Goal: Information Seeking & Learning: Learn about a topic

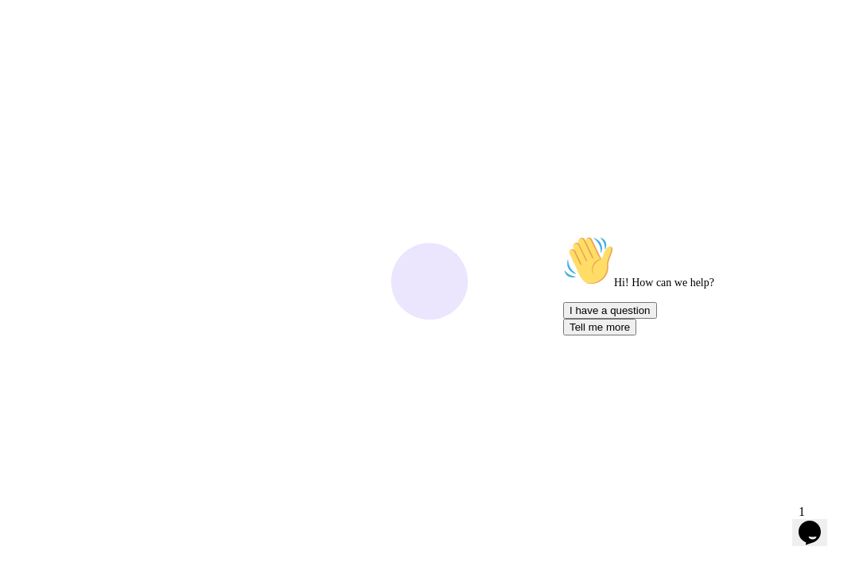
click at [822, 520] on div "Opens Chat This icon Opens the chat window." at bounding box center [809, 532] width 25 height 25
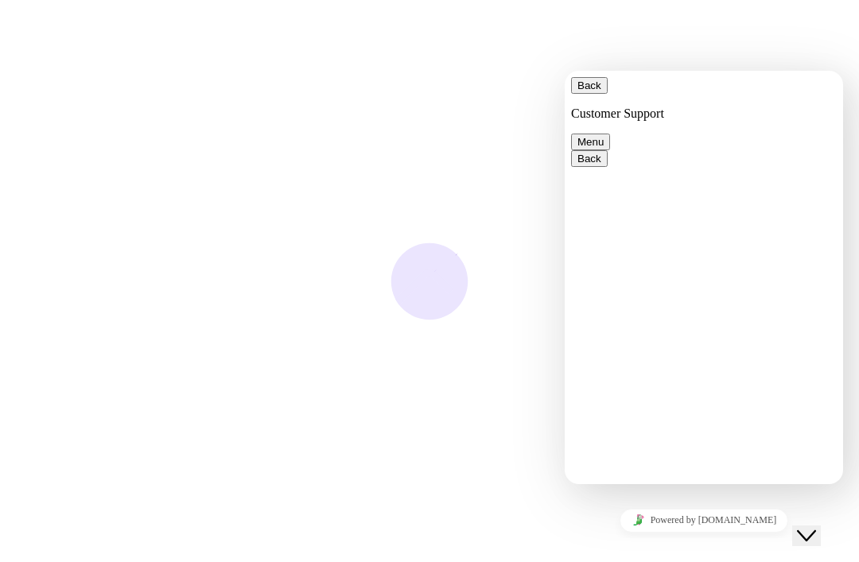
click at [821, 498] on div at bounding box center [429, 281] width 859 height 562
click at [816, 526] on icon "Close Chat This icon closes the chat window." at bounding box center [806, 535] width 19 height 19
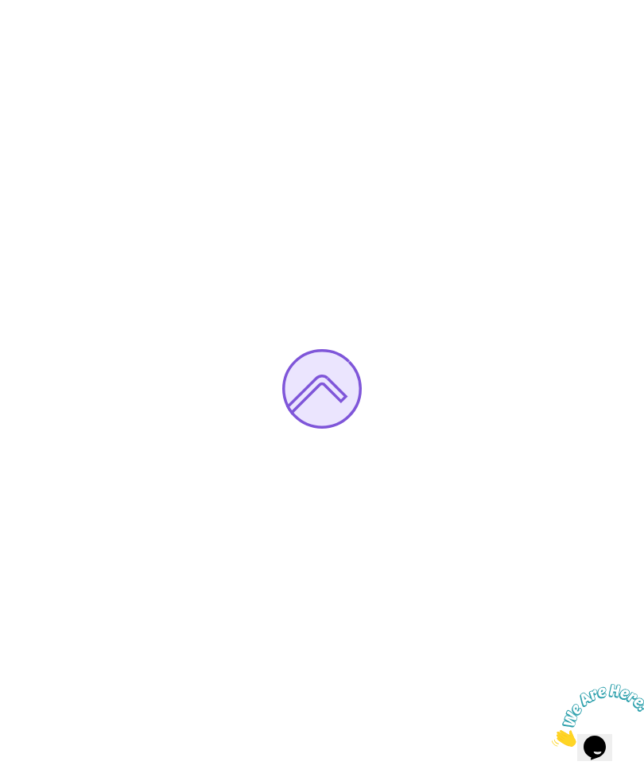
click at [515, 421] on div at bounding box center [322, 388] width 644 height 777
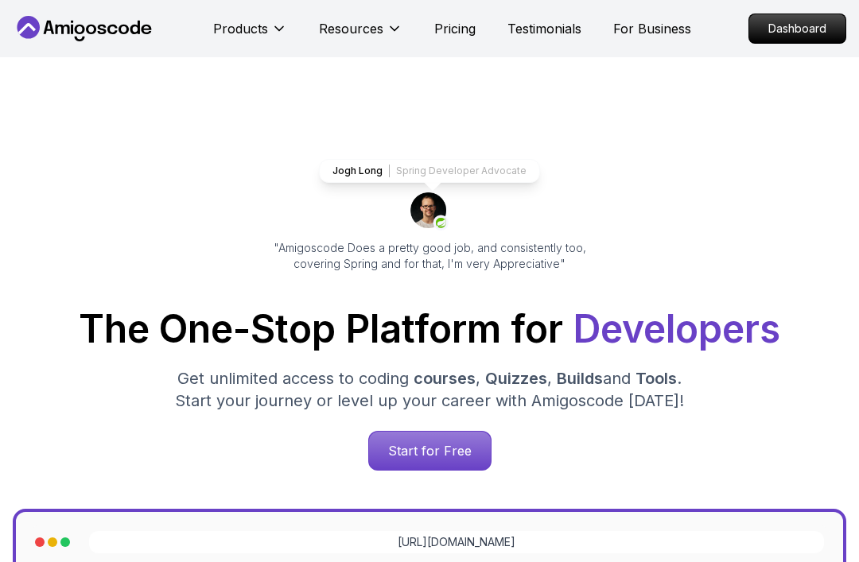
click at [807, 28] on p "Dashboard" at bounding box center [797, 28] width 96 height 29
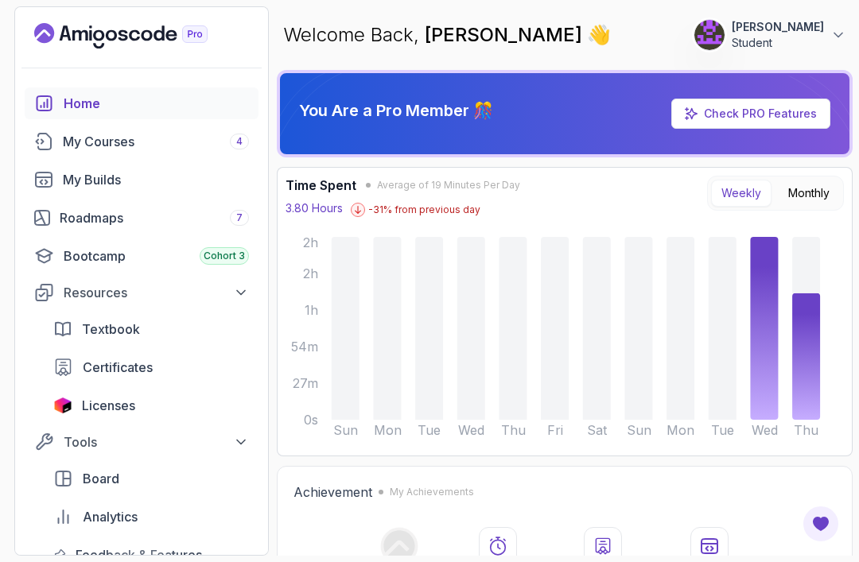
click at [122, 144] on div "My Courses 4" at bounding box center [156, 141] width 186 height 19
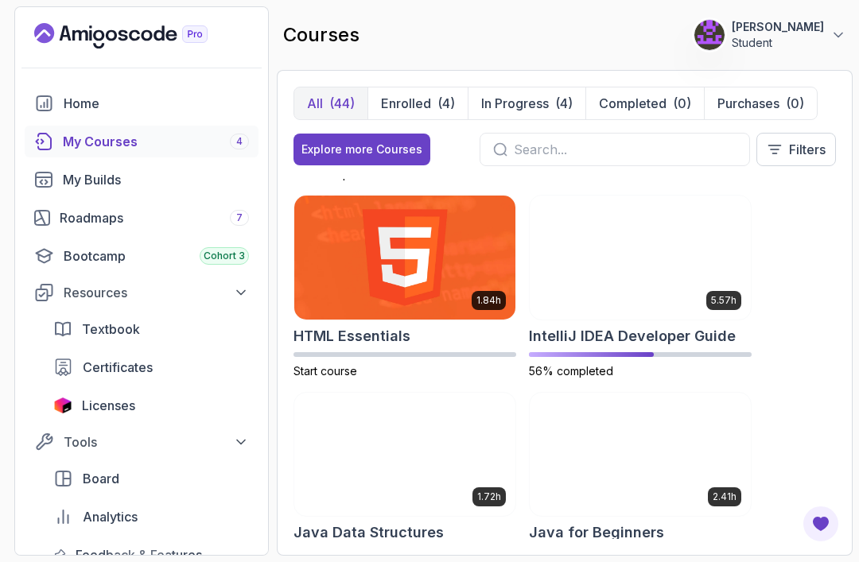
scroll to position [1172, 0]
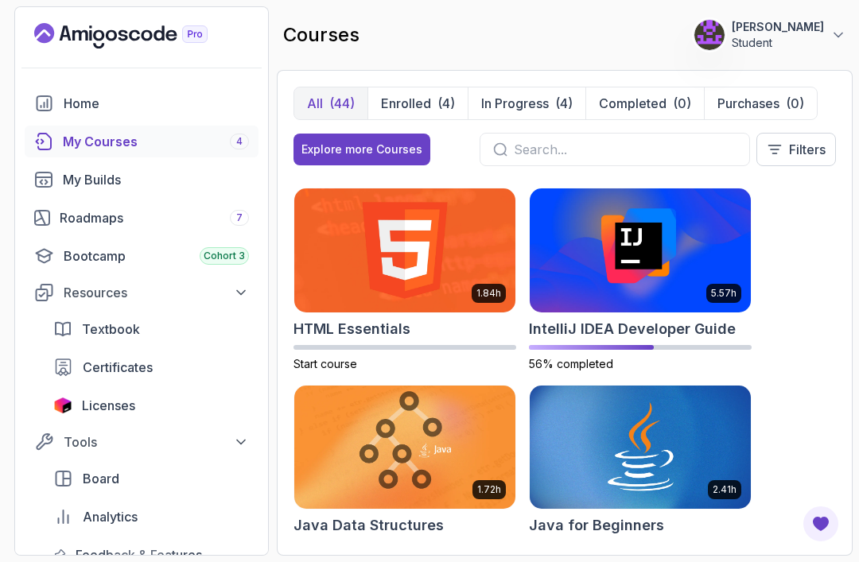
click at [676, 291] on img at bounding box center [640, 250] width 221 height 124
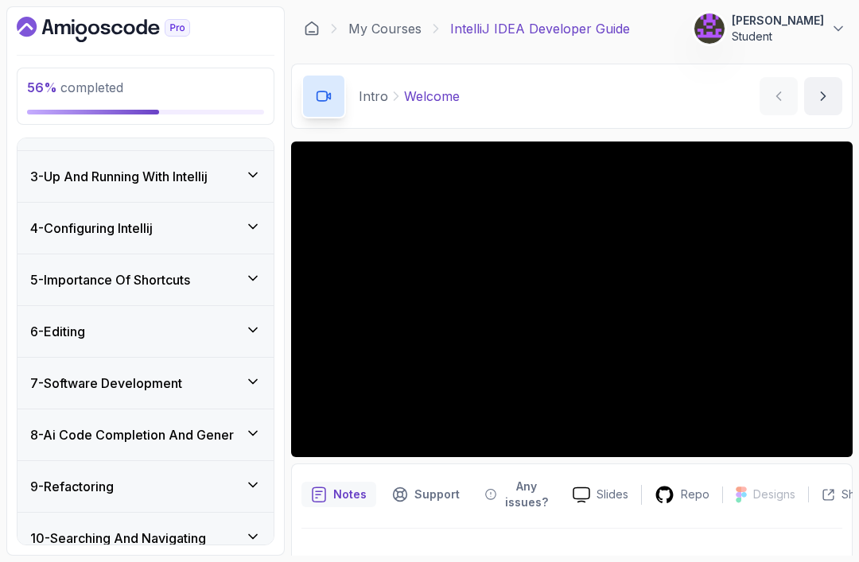
scroll to position [289, 0]
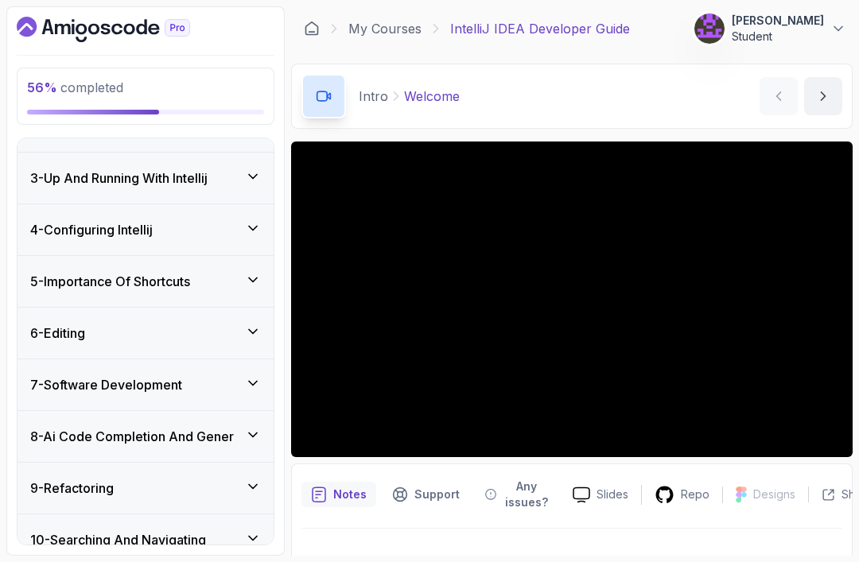
click at [145, 296] on div "5 - Importance Of Shortcuts" at bounding box center [145, 281] width 256 height 51
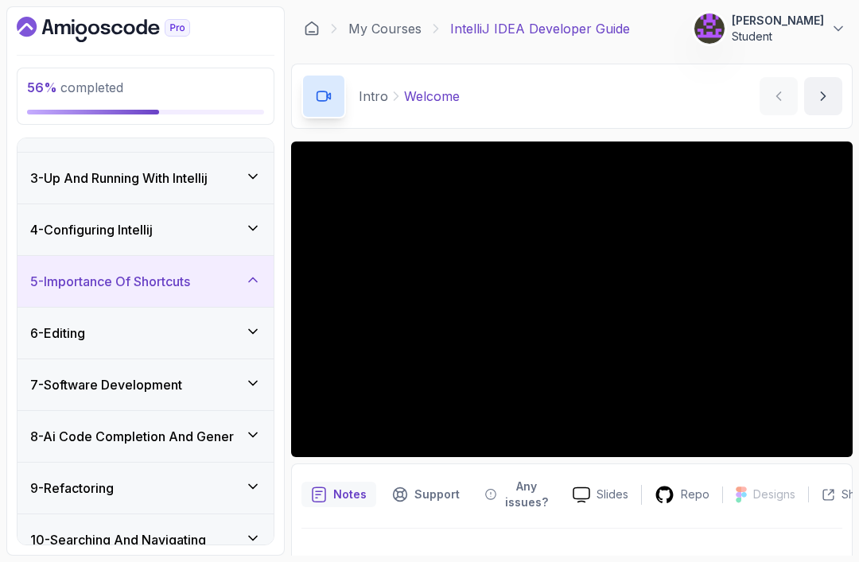
scroll to position [266, 0]
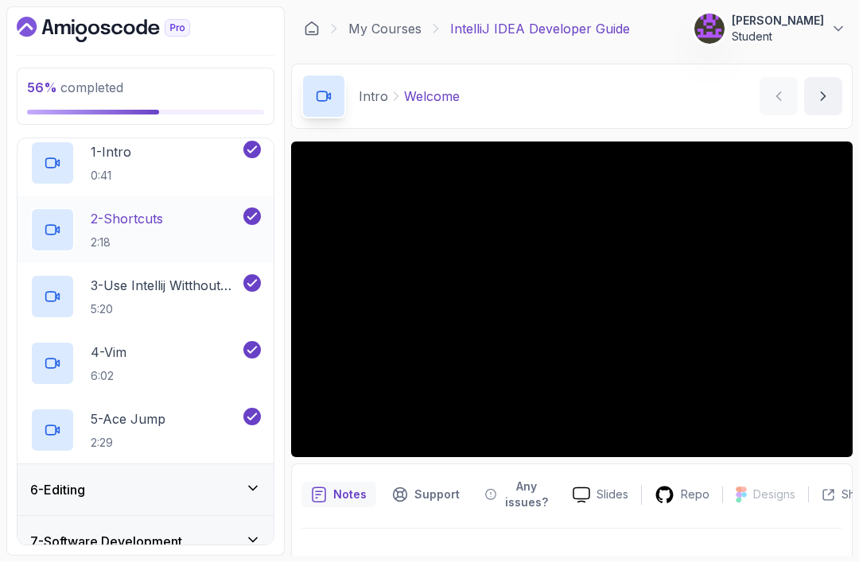
click at [177, 227] on div "2 - Shortcuts 2:18" at bounding box center [135, 230] width 210 height 45
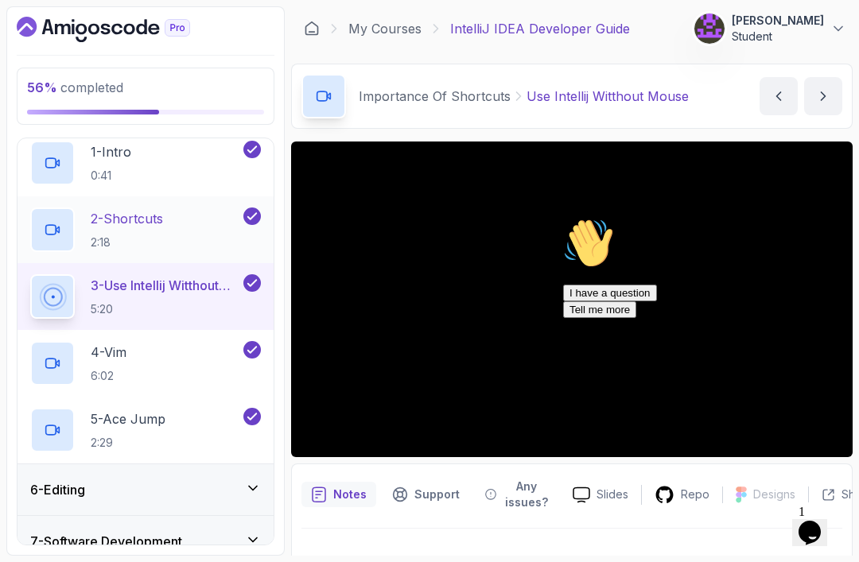
click at [159, 224] on p "2 - Shortcuts" at bounding box center [127, 218] width 72 height 19
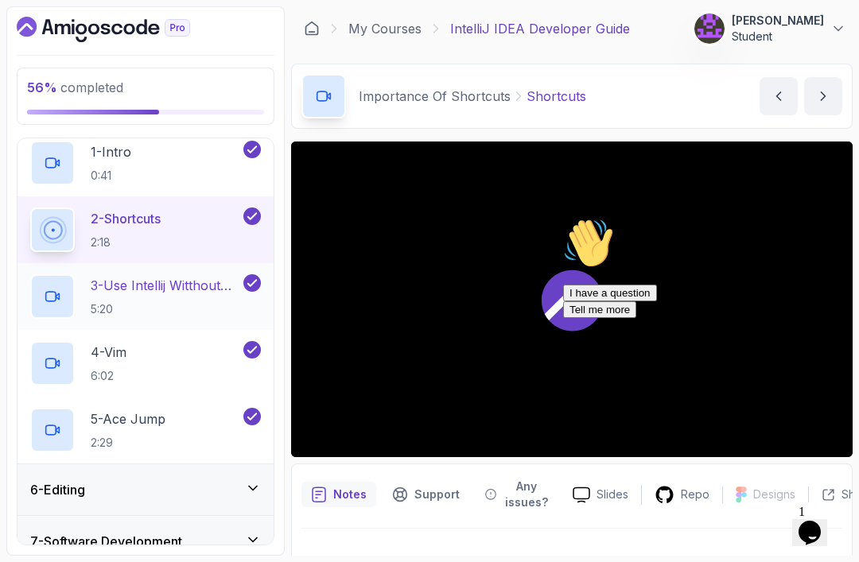
click at [190, 301] on p "5:20" at bounding box center [165, 309] width 149 height 16
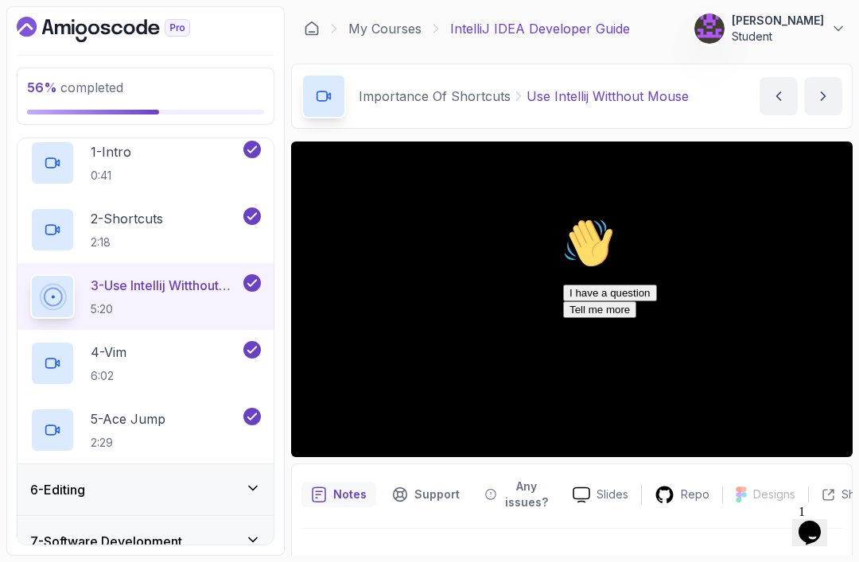
click at [821, 524] on icon "Chat widget" at bounding box center [809, 533] width 22 height 24
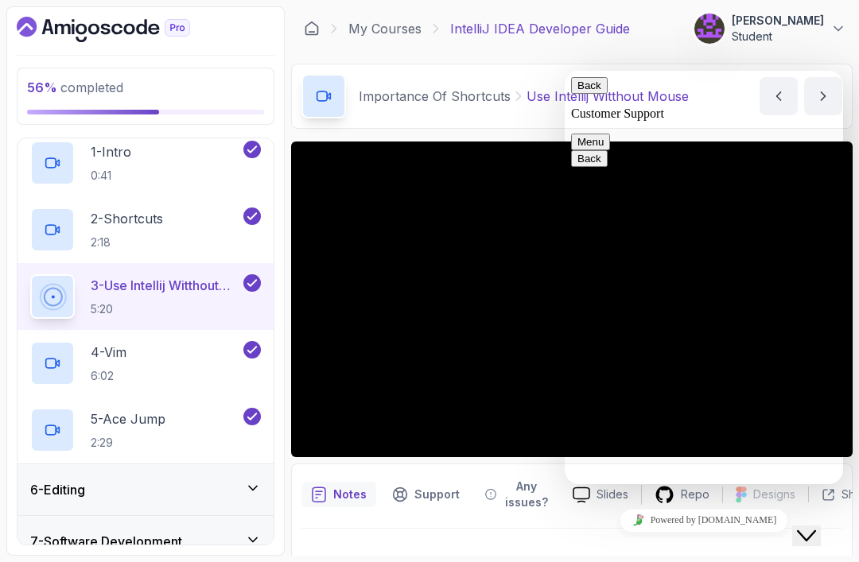
click at [821, 539] on button "Close Chat This icon closes the chat window." at bounding box center [806, 536] width 29 height 21
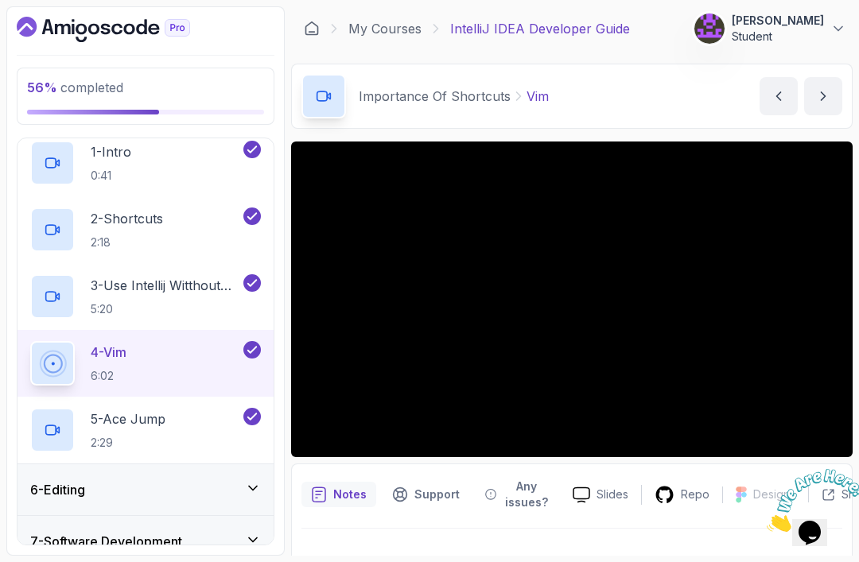
click at [163, 499] on div "6 - Editing" at bounding box center [145, 489] width 231 height 19
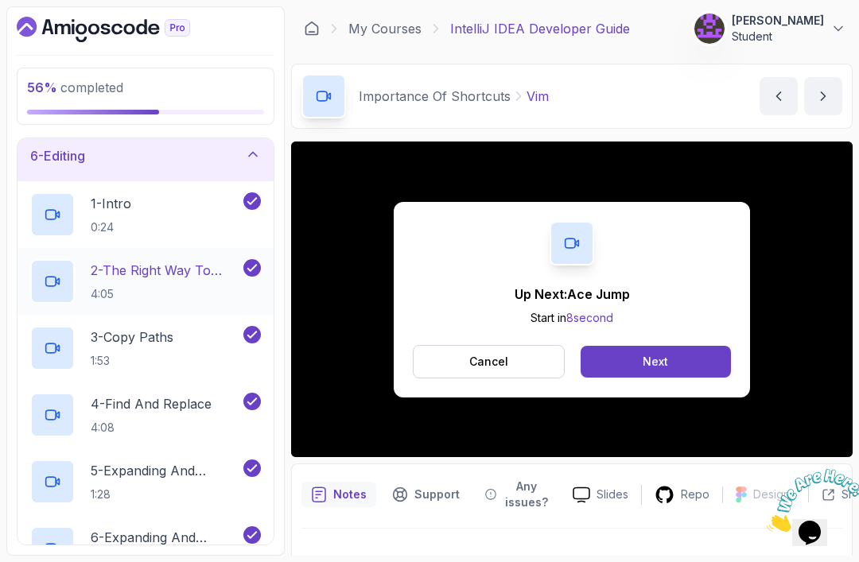
click at [129, 281] on h2 "2 - The Right Way To Copy And Paste 4:05" at bounding box center [165, 281] width 149 height 41
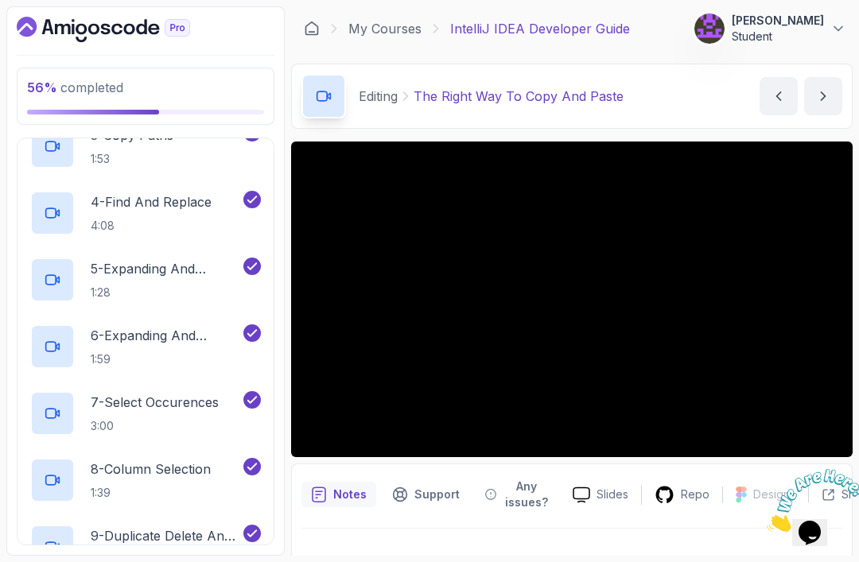
scroll to position [452, 0]
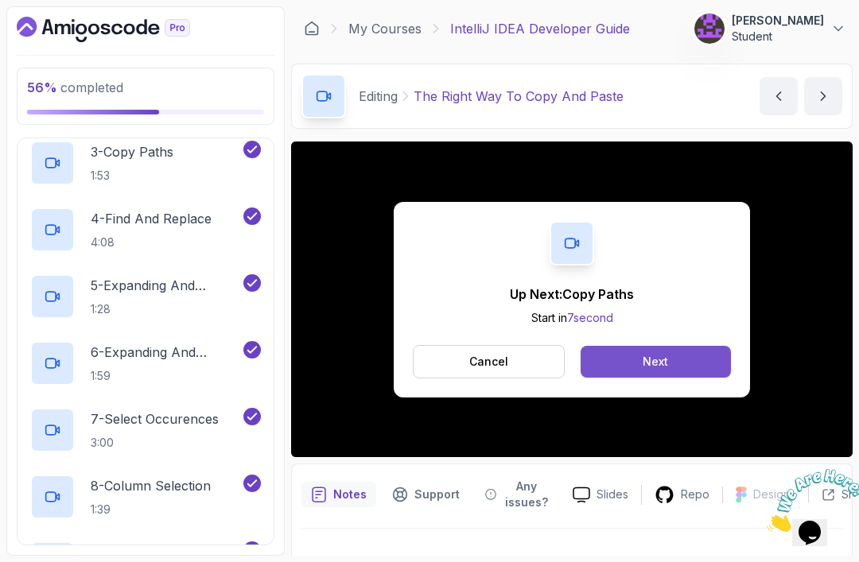
click at [678, 358] on button "Next" at bounding box center [655, 362] width 150 height 32
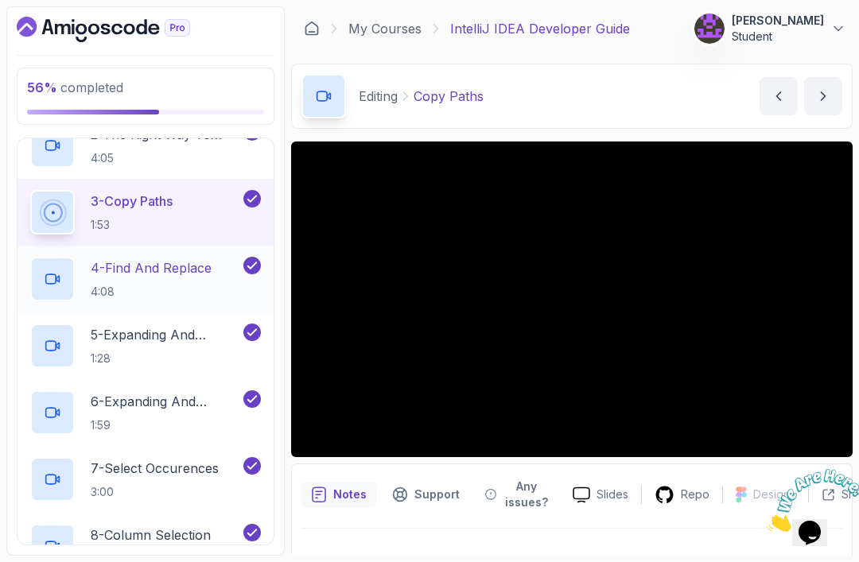
scroll to position [408, 0]
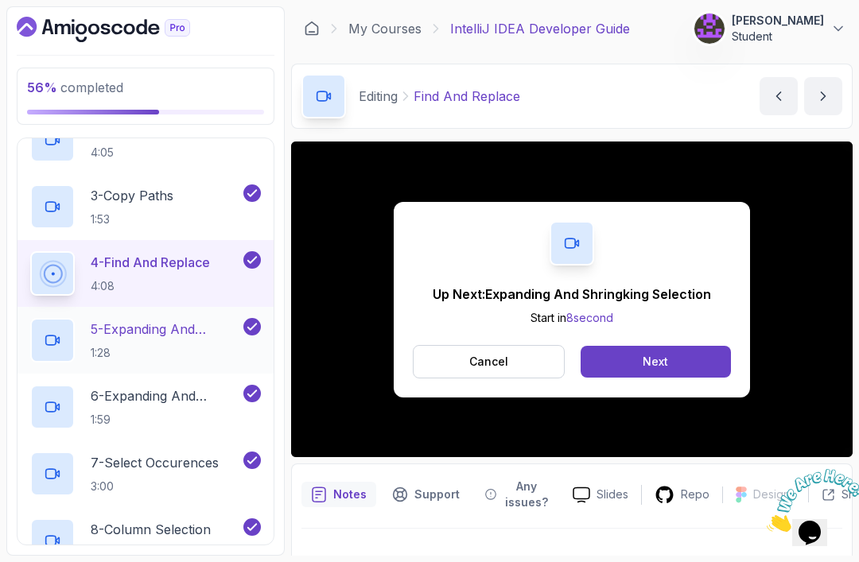
click at [167, 328] on p "5 - Expanding And Shringking Selection" at bounding box center [165, 329] width 149 height 19
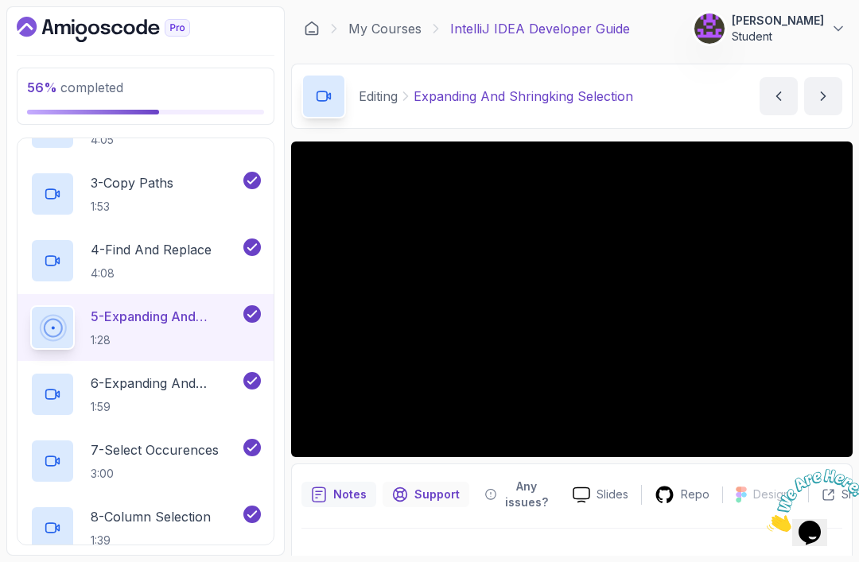
scroll to position [423, 0]
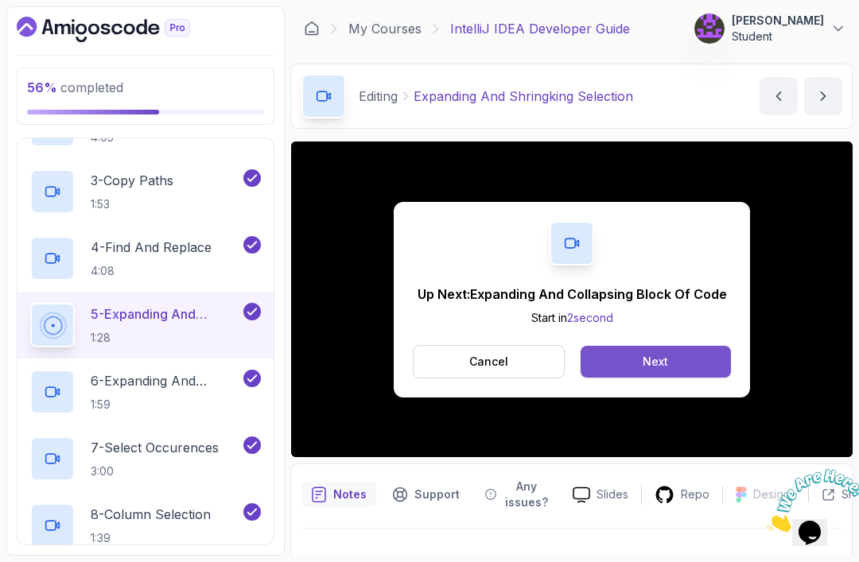
click at [695, 359] on button "Next" at bounding box center [655, 362] width 150 height 32
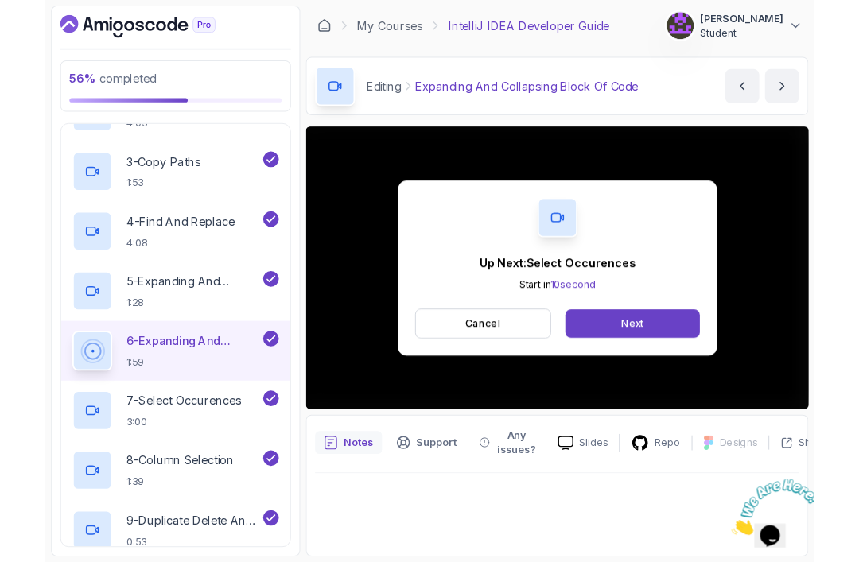
scroll to position [26, 0]
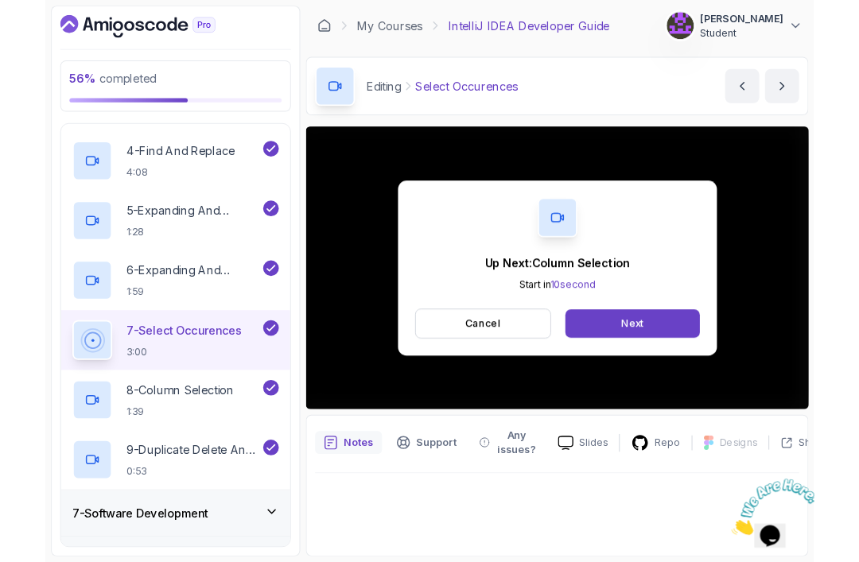
scroll to position [26, 0]
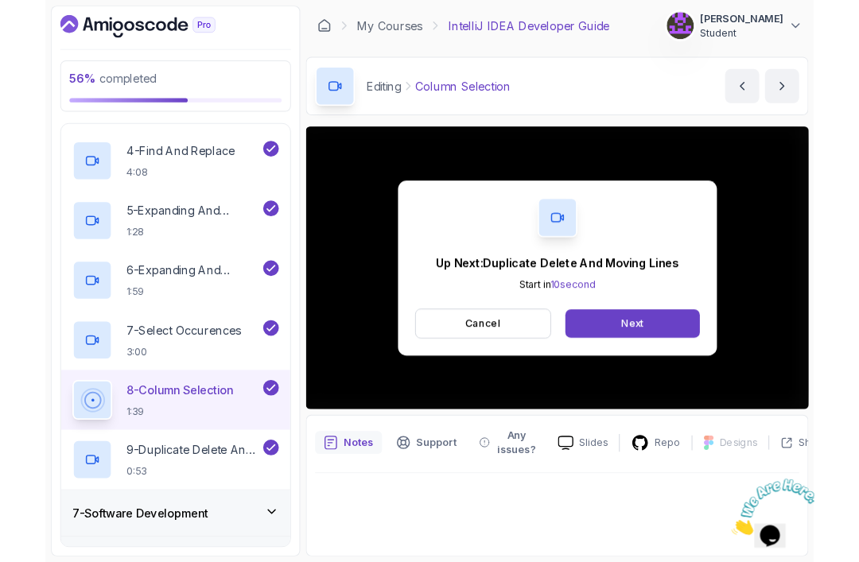
scroll to position [26, 0]
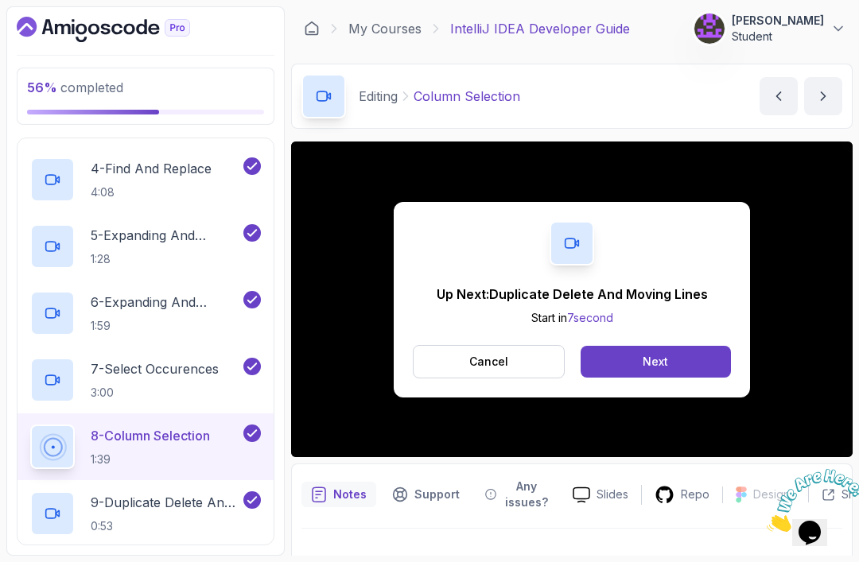
click at [670, 346] on button "Next" at bounding box center [655, 362] width 150 height 32
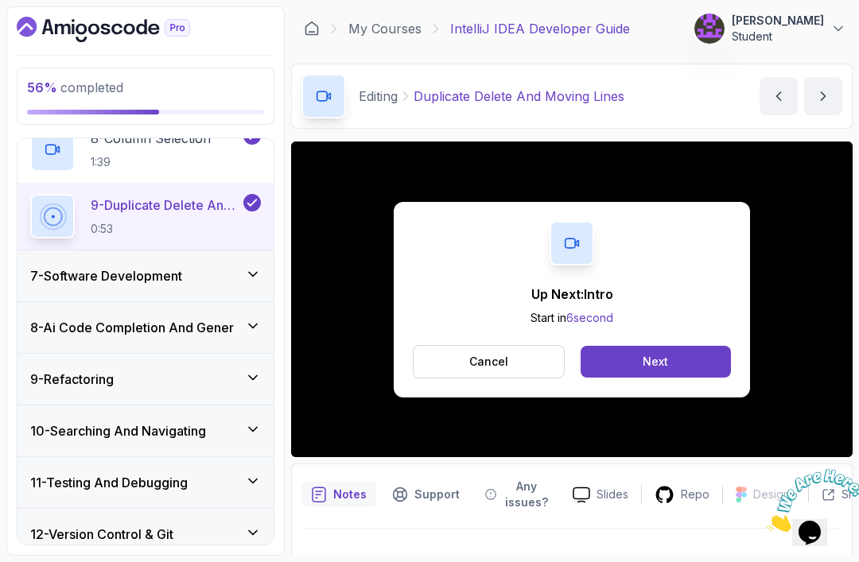
scroll to position [793, 0]
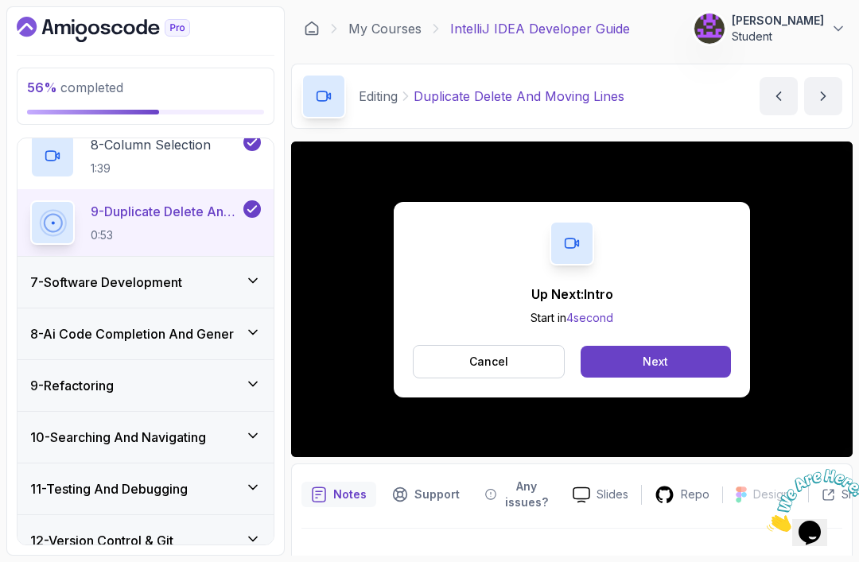
click at [170, 321] on div "8 - Ai Code Completion And Gener" at bounding box center [145, 333] width 256 height 51
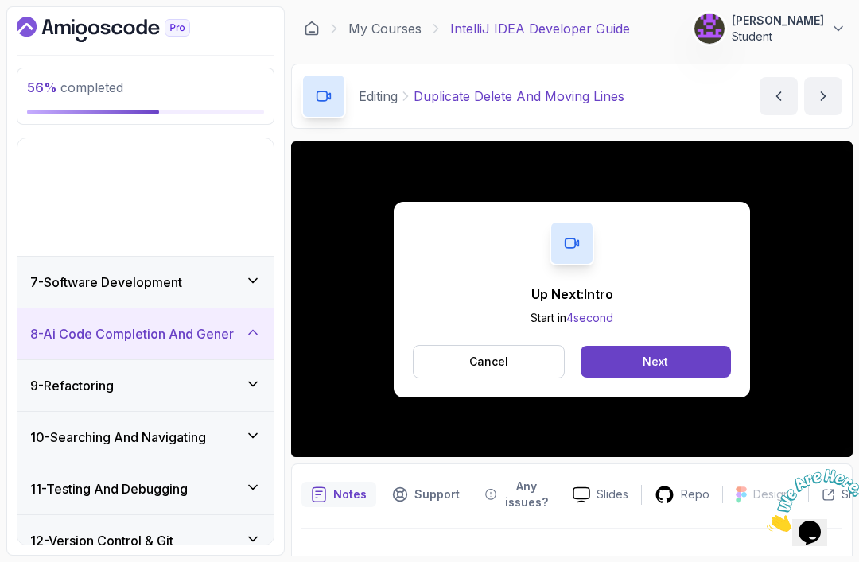
scroll to position [266, 0]
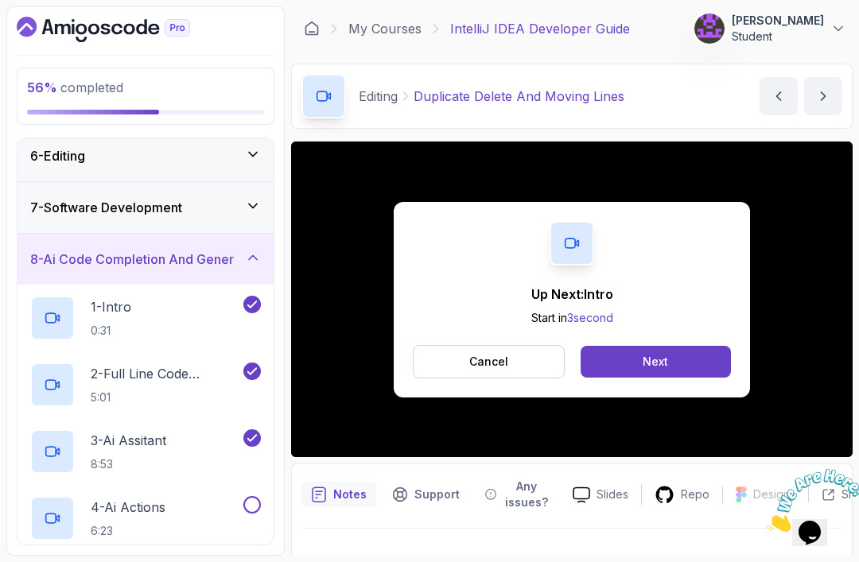
click at [165, 498] on p "4 - Ai Actions" at bounding box center [128, 507] width 75 height 19
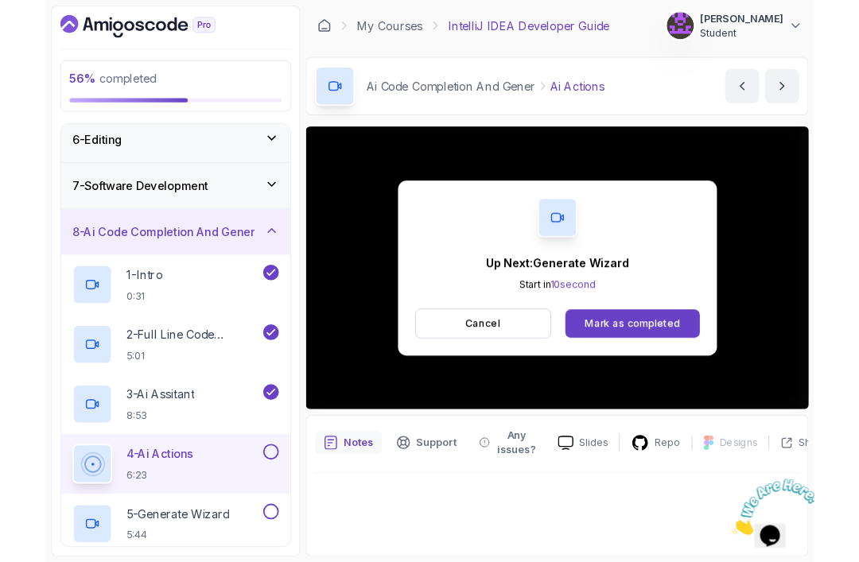
scroll to position [26, 0]
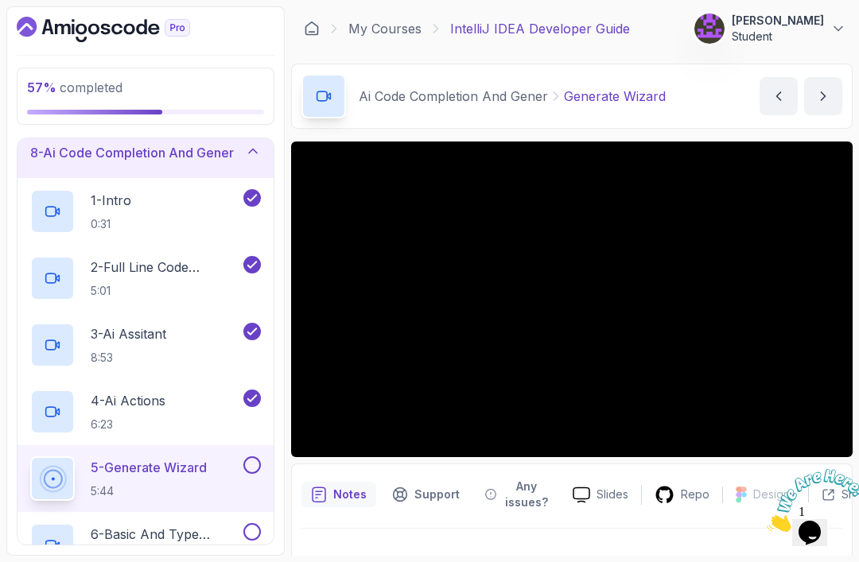
scroll to position [378, 0]
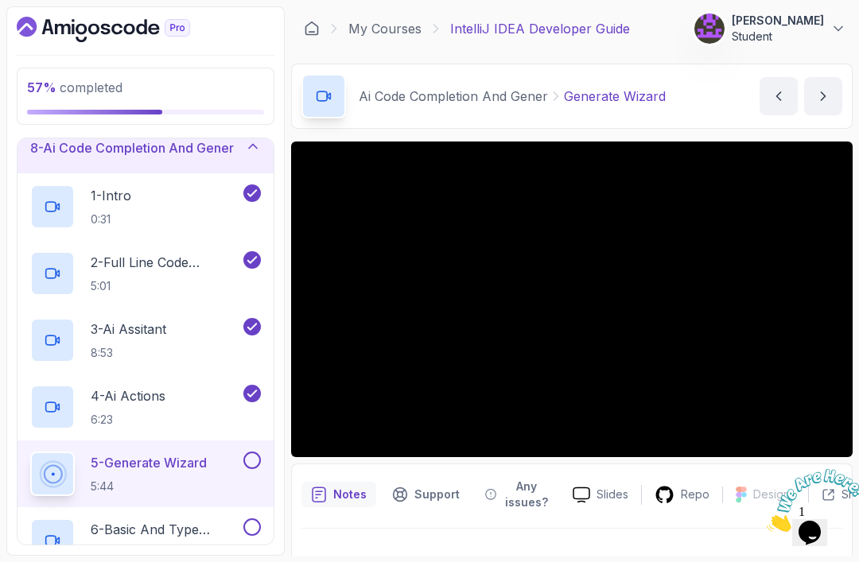
click at [161, 453] on p "5 - Generate Wizard" at bounding box center [149, 462] width 116 height 19
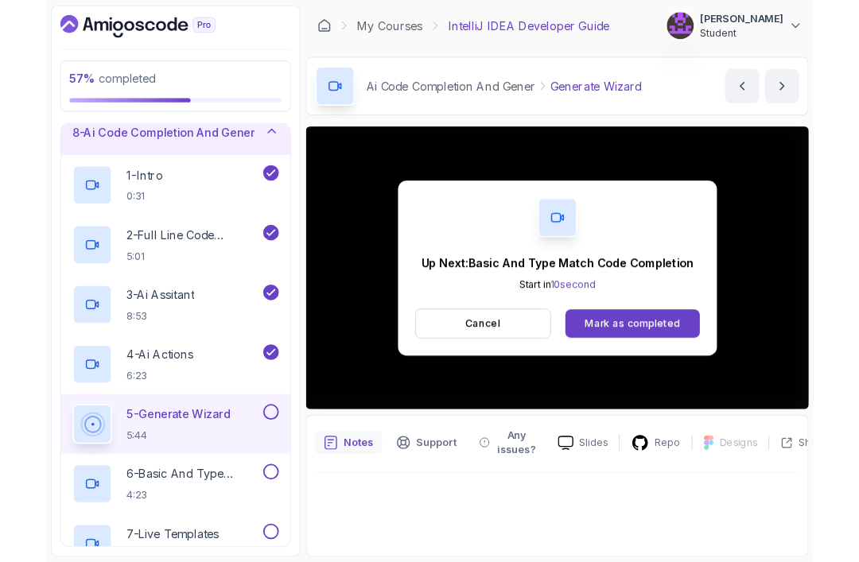
scroll to position [26, 0]
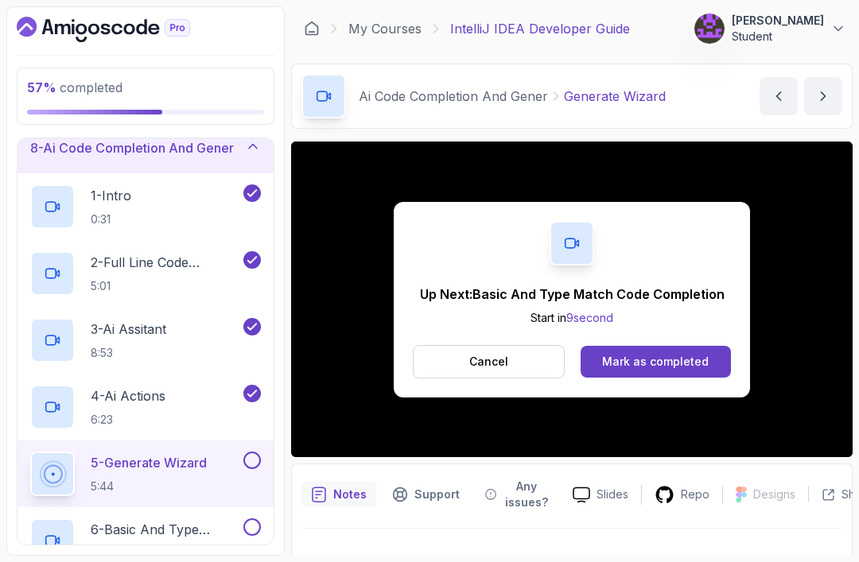
click at [666, 354] on div "Mark as completed" at bounding box center [655, 362] width 107 height 16
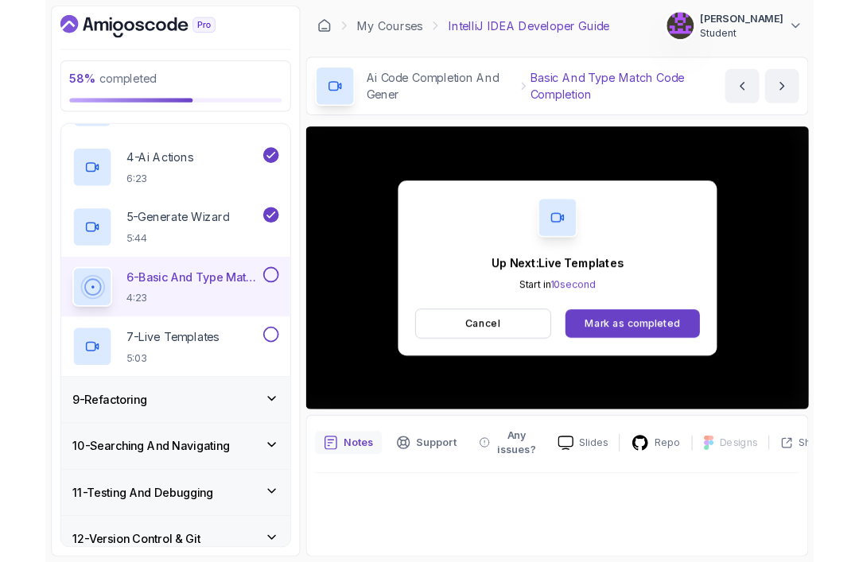
scroll to position [26, 0]
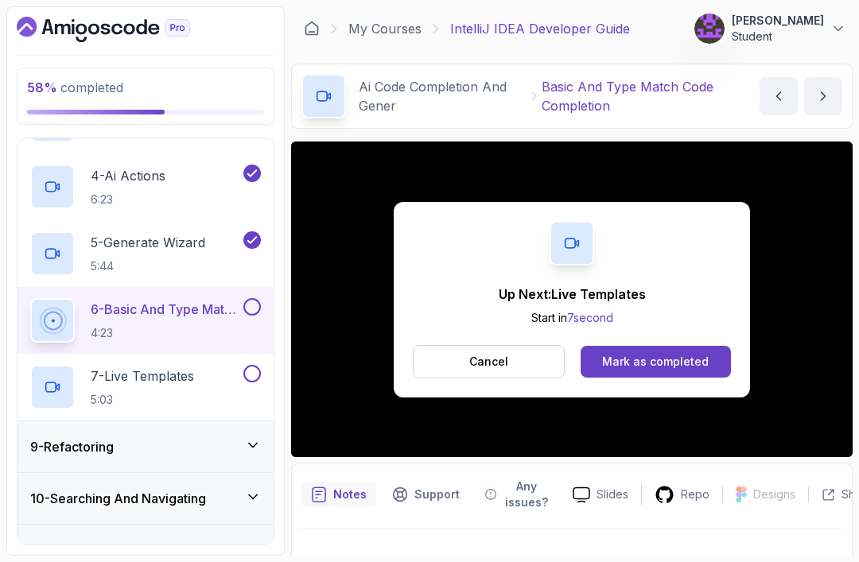
click at [655, 354] on div "Mark as completed" at bounding box center [655, 362] width 107 height 16
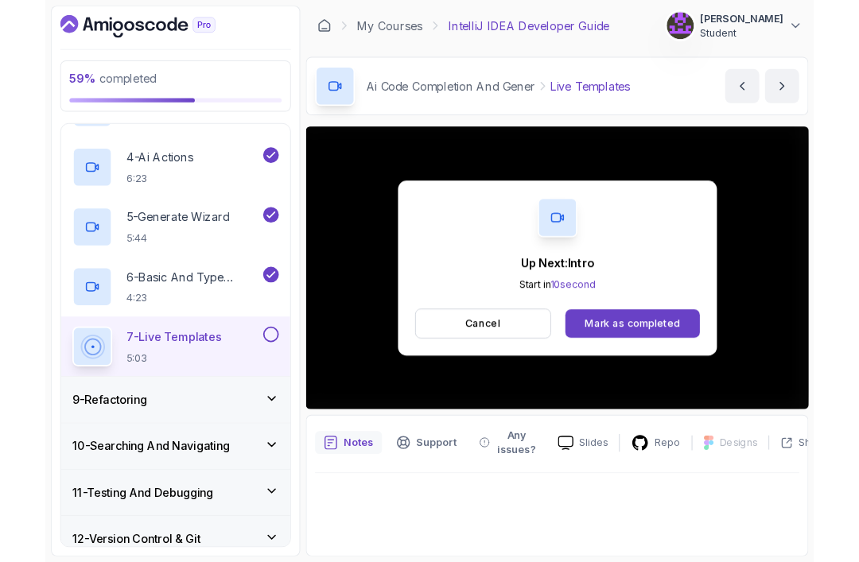
scroll to position [26, 0]
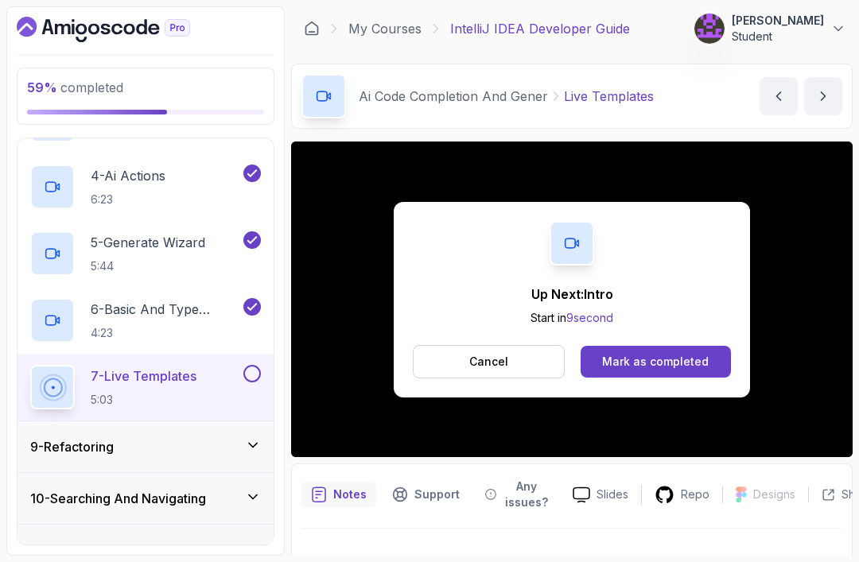
click at [650, 354] on div "Mark as completed" at bounding box center [655, 362] width 107 height 16
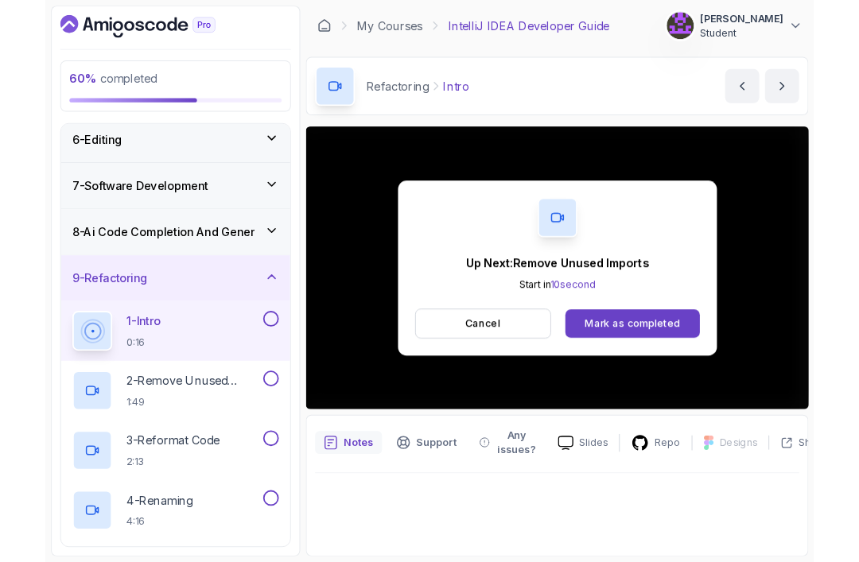
scroll to position [26, 0]
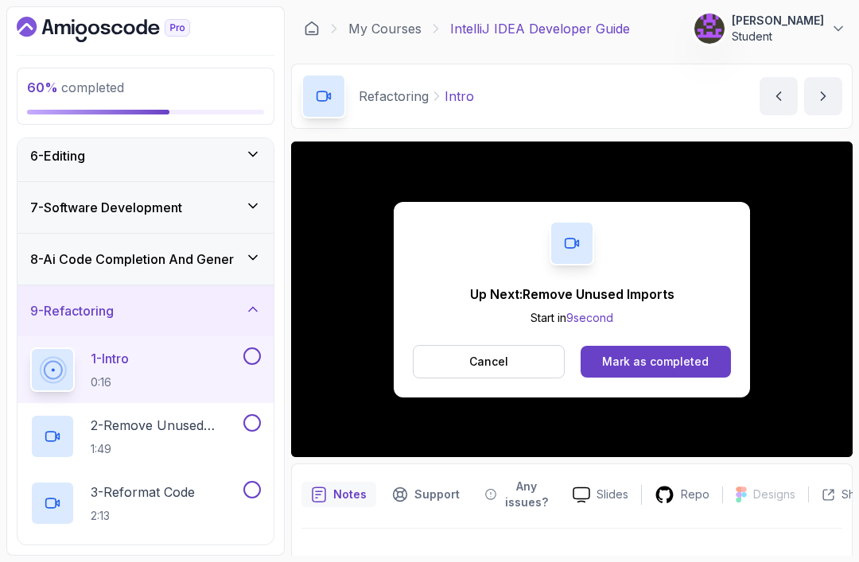
click at [661, 354] on div "Mark as completed" at bounding box center [655, 362] width 107 height 16
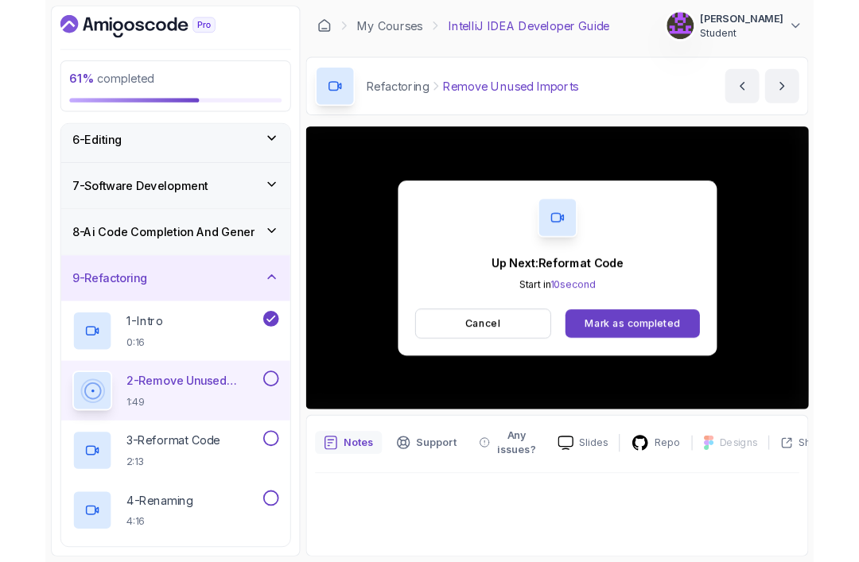
scroll to position [26, 0]
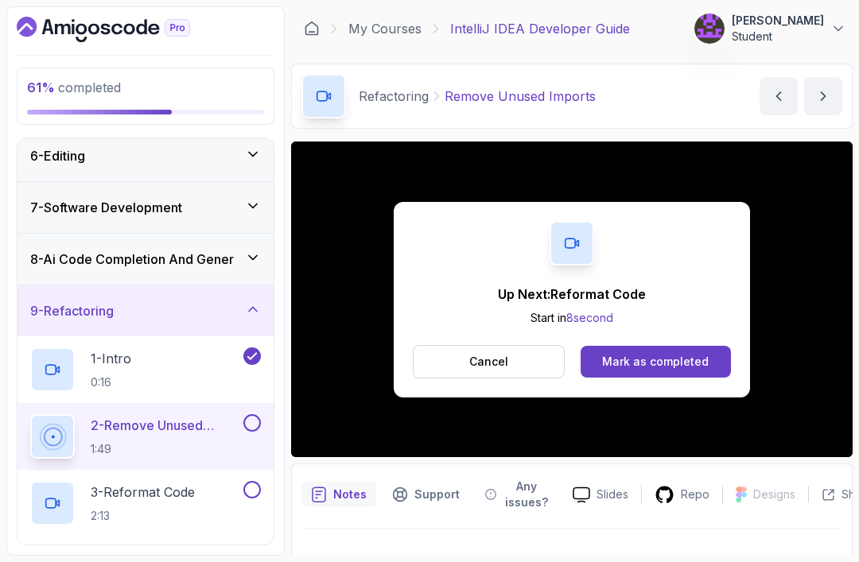
click at [653, 354] on div "Mark as completed" at bounding box center [655, 362] width 107 height 16
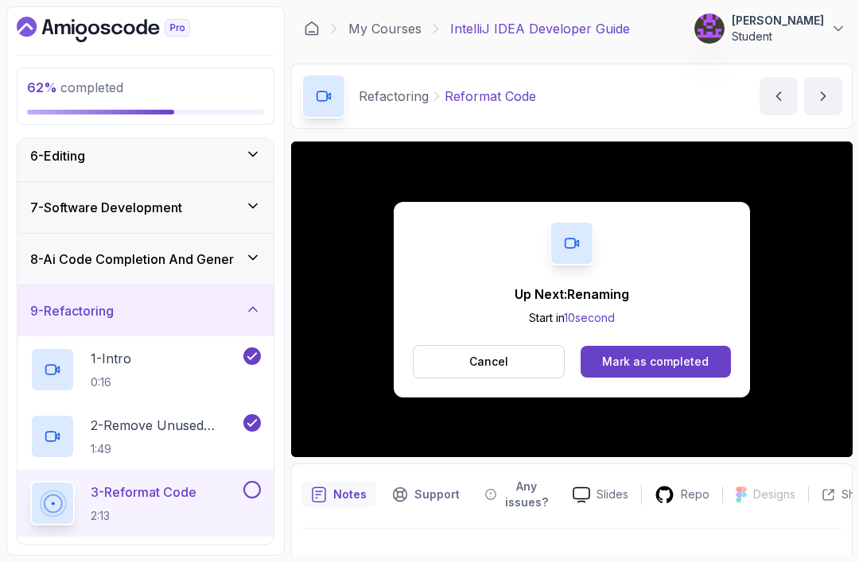
scroll to position [31, 0]
click at [634, 354] on div "Mark as completed" at bounding box center [655, 362] width 107 height 16
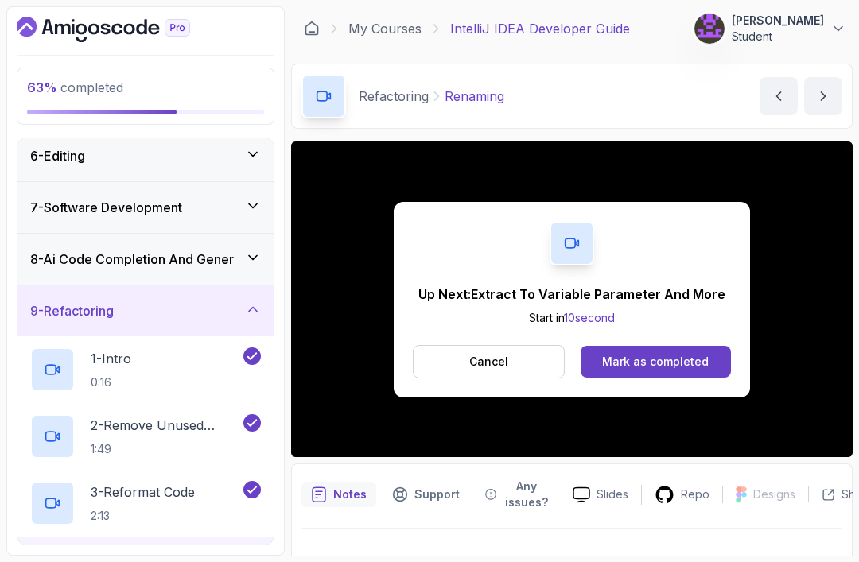
scroll to position [31, 0]
click at [644, 354] on div "Mark as completed" at bounding box center [655, 362] width 107 height 16
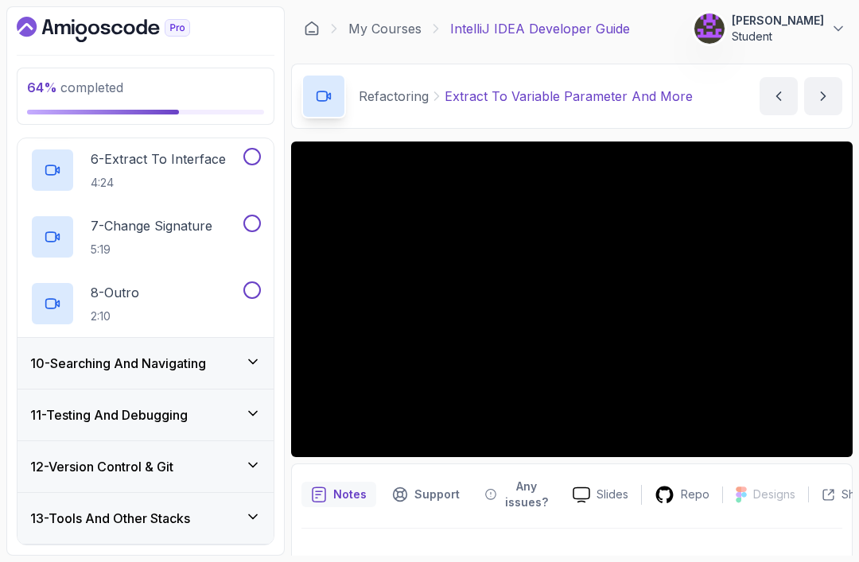
scroll to position [800, 0]
